Goal: Navigation & Orientation: Find specific page/section

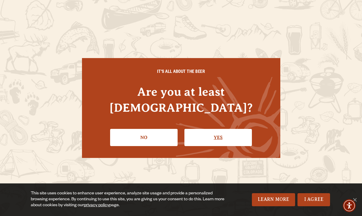
click at [196, 134] on link "Yes" at bounding box center [217, 137] width 67 height 17
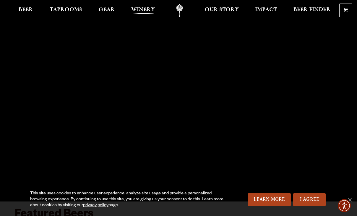
click at [142, 8] on span "Winery" at bounding box center [143, 9] width 24 height 5
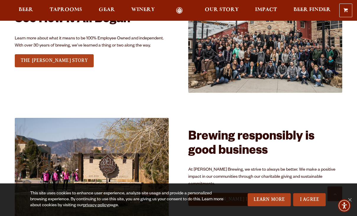
scroll to position [656, 0]
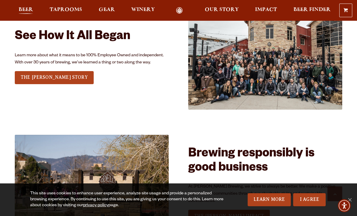
click at [27, 9] on span "Beer" at bounding box center [26, 9] width 14 height 5
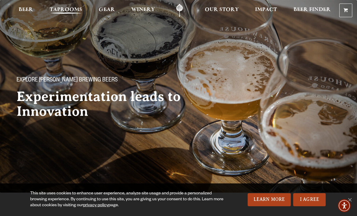
click at [77, 11] on span "Taprooms" at bounding box center [66, 9] width 33 height 5
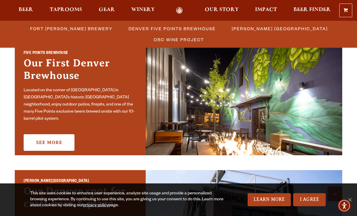
scroll to position [301, 0]
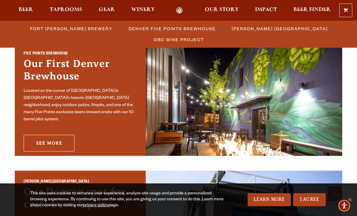
click at [53, 140] on link "See More" at bounding box center [49, 143] width 51 height 17
